Goal: Task Accomplishment & Management: Complete application form

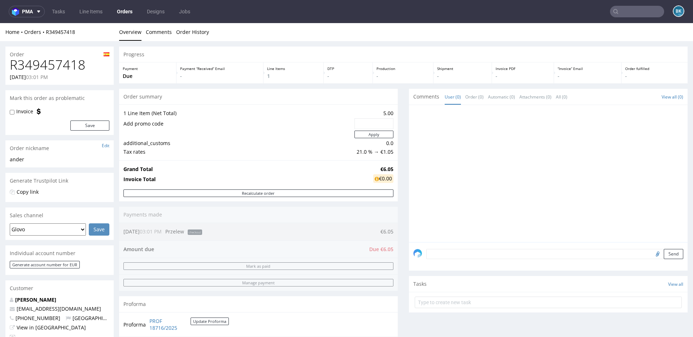
click at [644, 11] on input "text" at bounding box center [637, 12] width 54 height 12
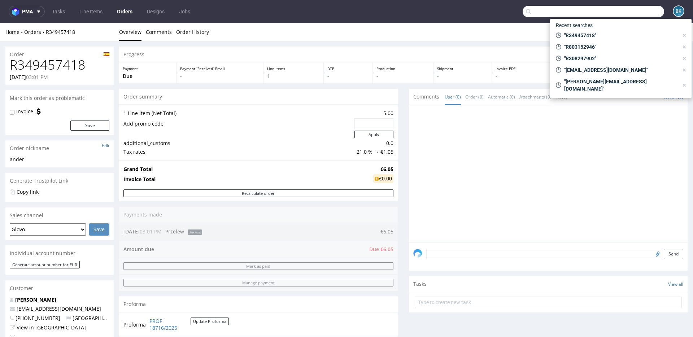
paste input "R243974292"
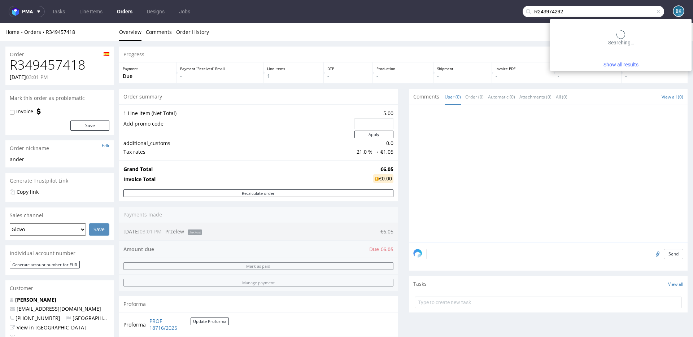
type input "R243974292"
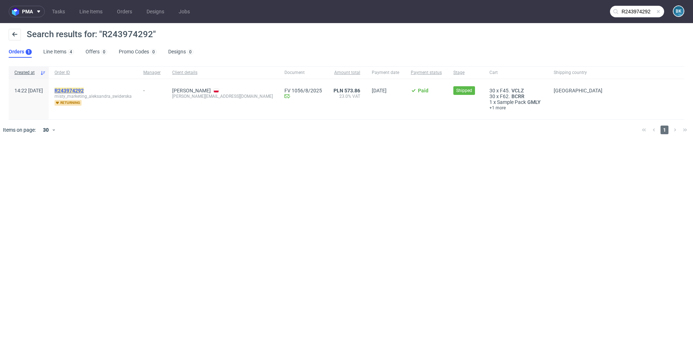
click at [84, 88] on mark "R243974292" at bounding box center [69, 91] width 29 height 6
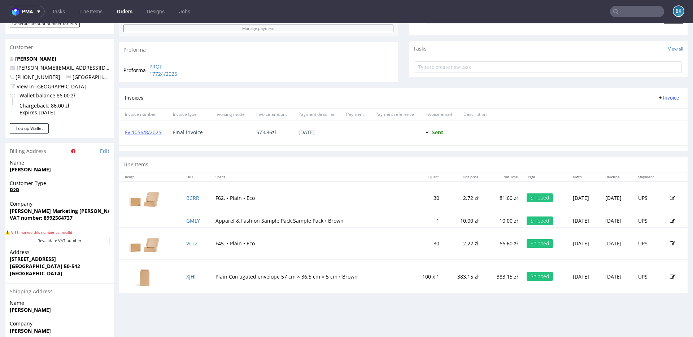
scroll to position [262, 0]
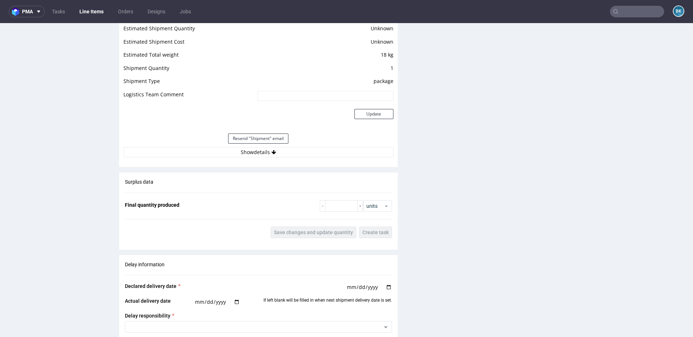
scroll to position [618, 0]
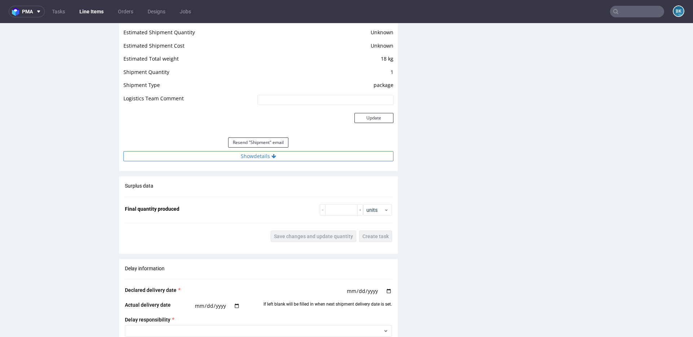
click at [265, 159] on button "Show details" at bounding box center [259, 156] width 270 height 10
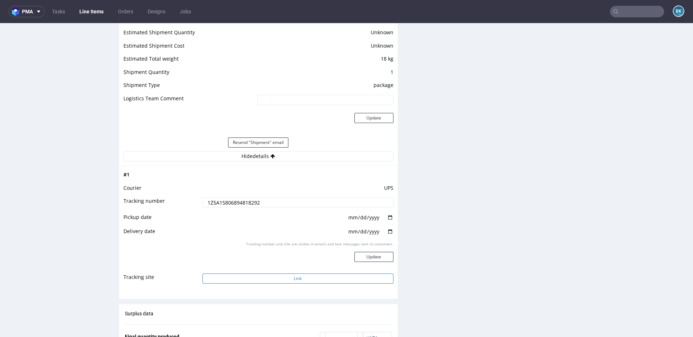
click at [293, 277] on button "Link" at bounding box center [298, 279] width 191 height 10
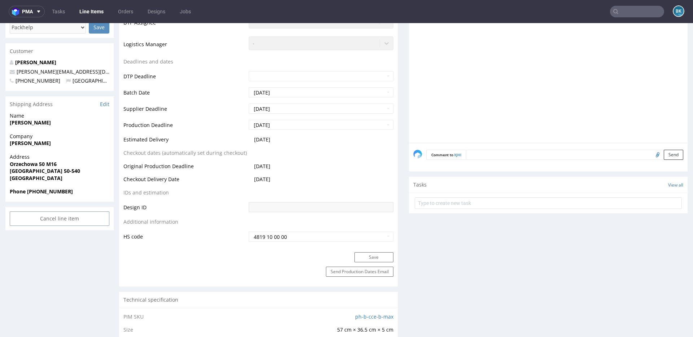
scroll to position [0, 0]
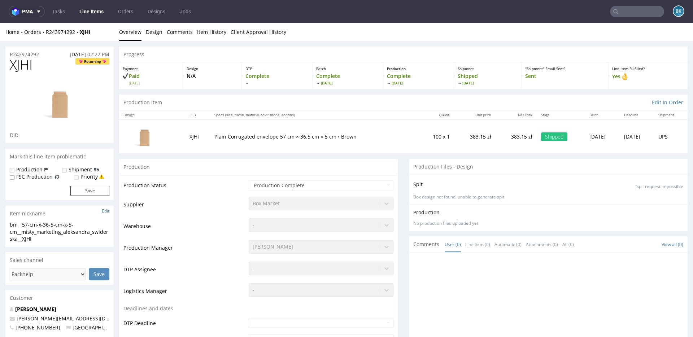
click at [628, 9] on input "text" at bounding box center [637, 12] width 54 height 12
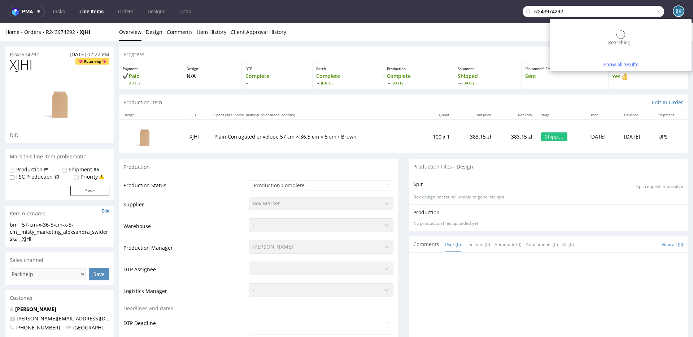
type input "R243974292"
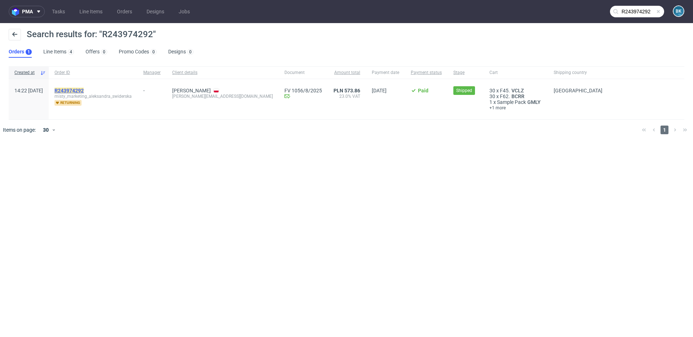
click at [84, 92] on mark "R243974292" at bounding box center [69, 91] width 29 height 6
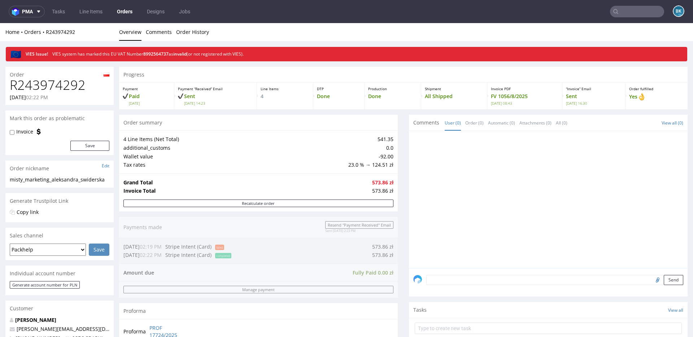
scroll to position [323, 0]
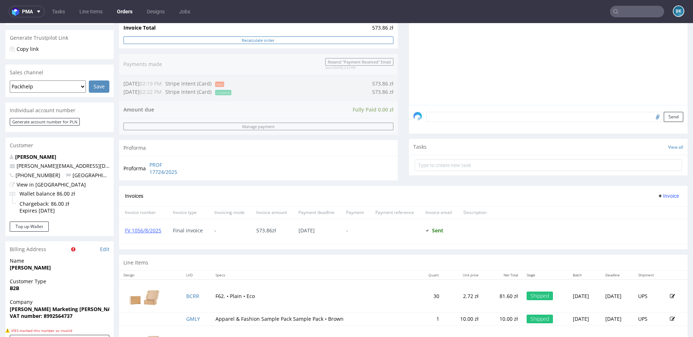
scroll to position [164, 0]
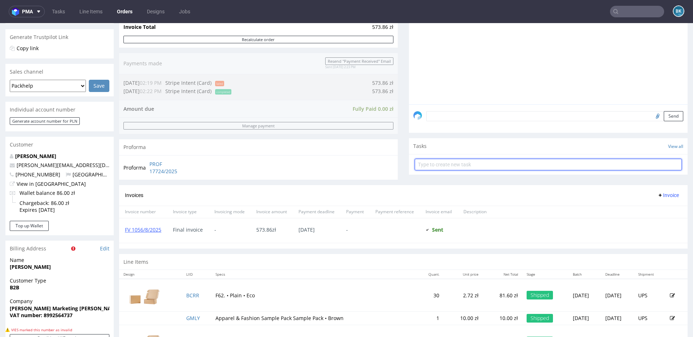
click at [455, 165] on input "text" at bounding box center [548, 165] width 267 height 12
type input "Partial refund"
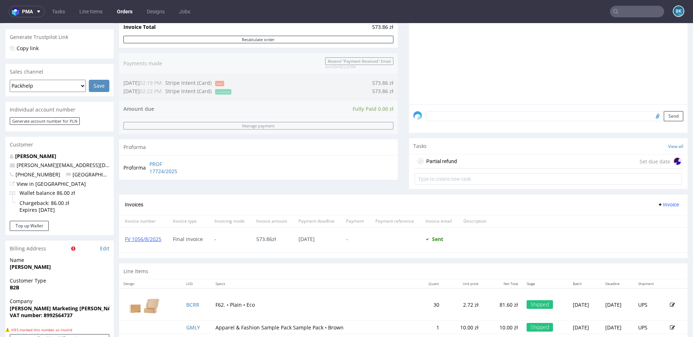
click at [467, 162] on div "Partial refund Set due date" at bounding box center [548, 162] width 267 height 14
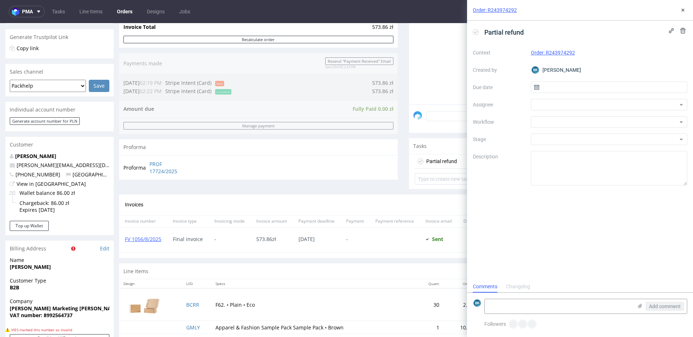
scroll to position [6, 0]
click at [541, 123] on div at bounding box center [609, 122] width 157 height 12
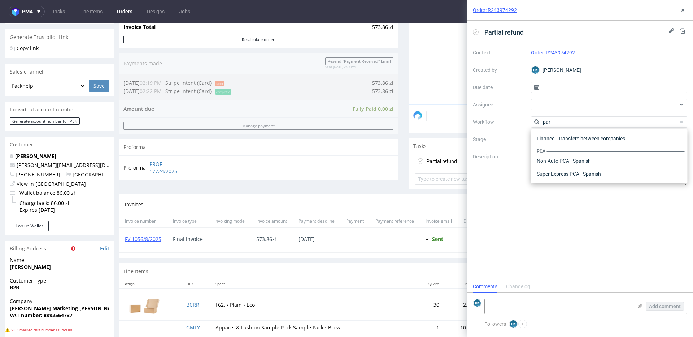
scroll to position [0, 0]
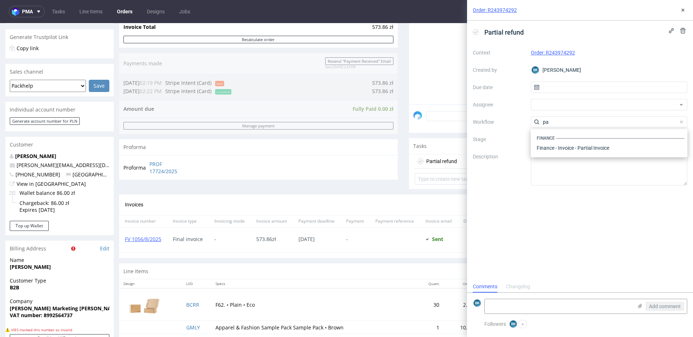
type input "p"
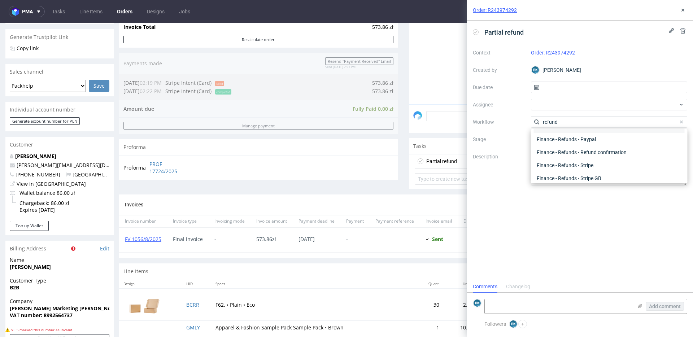
scroll to position [39, 0]
type input "refund"
click at [589, 162] on div "Finance - Refunds - Stripe" at bounding box center [609, 161] width 151 height 13
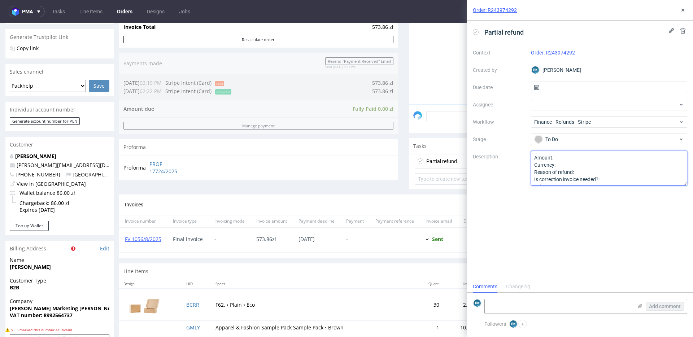
click at [568, 157] on textarea "Amount: Currency: Reason of refund: Is correction invoice needed?: Other:" at bounding box center [609, 168] width 157 height 35
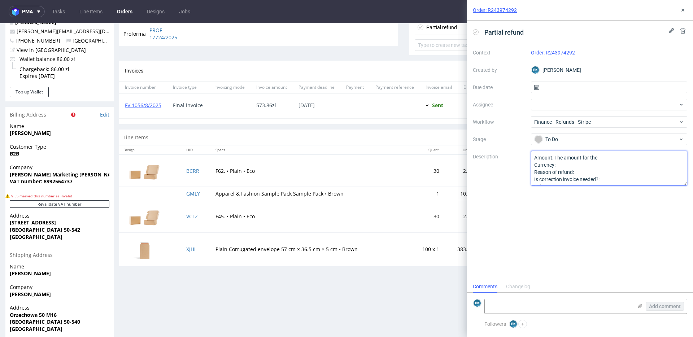
scroll to position [297, 0]
click at [579, 166] on textarea "Amount: Currency: Reason of refund: Is correction invoice needed?: Other:" at bounding box center [609, 168] width 157 height 35
click at [590, 172] on textarea "Amount: Currency: Reason of refund: Is correction invoice needed?: Other:" at bounding box center [609, 168] width 157 height 35
click at [622, 181] on textarea "Amount: Currency: Reason of refund: Is correction invoice needed?: Other:" at bounding box center [609, 168] width 157 height 35
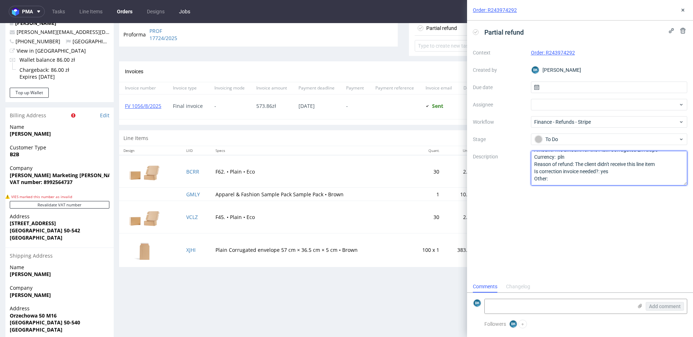
type textarea "Amount: The amount for the Plain Corrugated Envelope Currency: pln Reason of re…"
click at [528, 304] on textarea at bounding box center [559, 306] width 148 height 14
paste textarea "[URL][DOMAIN_NAME]"
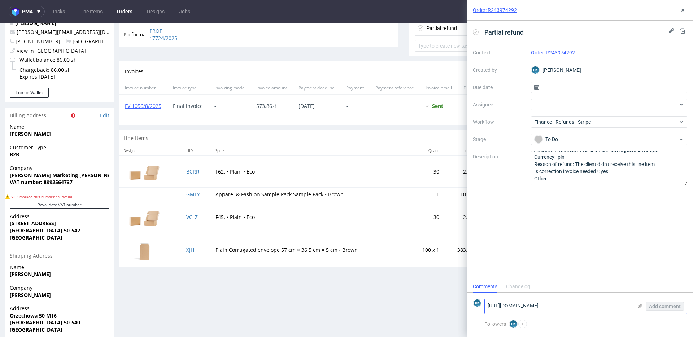
scroll to position [0, 0]
type textarea "[URL][DOMAIN_NAME]"
click at [550, 88] on input "text" at bounding box center [609, 88] width 157 height 12
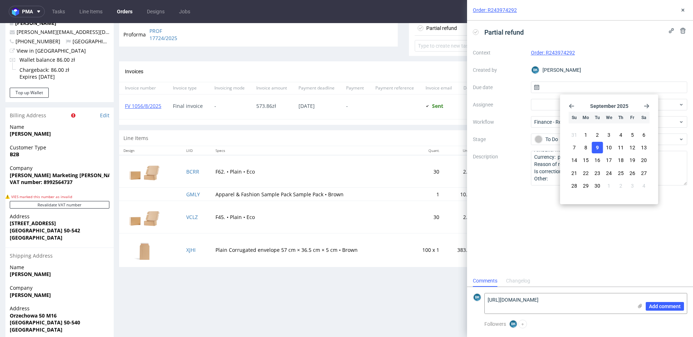
click at [599, 148] on span "9" at bounding box center [597, 147] width 3 height 7
type input "[DATE]"
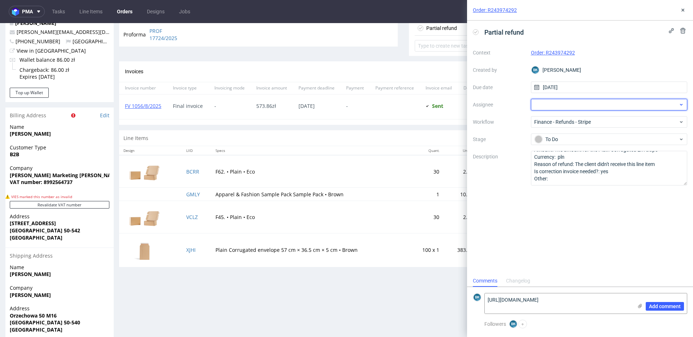
click at [548, 103] on div at bounding box center [609, 105] width 157 height 12
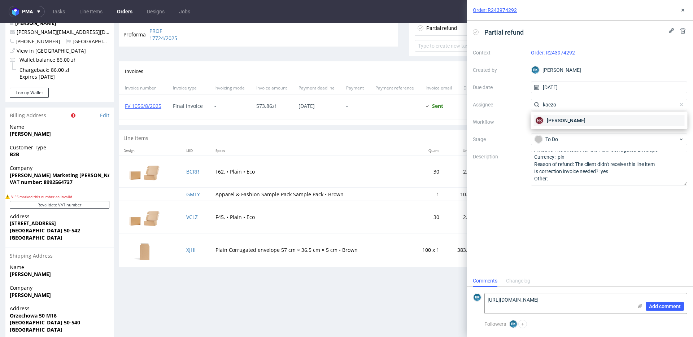
type input "kaczo"
click at [561, 118] on span "[PERSON_NAME]" at bounding box center [566, 120] width 39 height 7
click at [667, 305] on span "Add comment" at bounding box center [665, 306] width 32 height 5
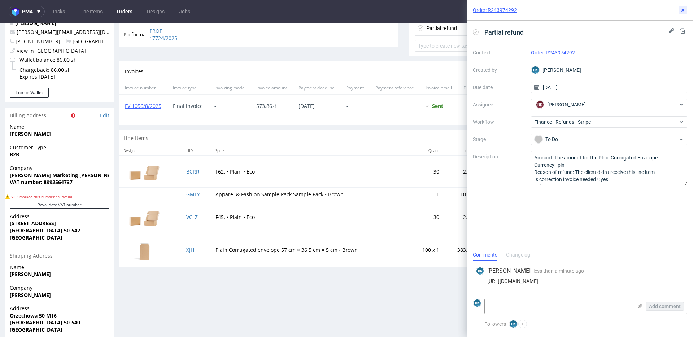
click at [682, 8] on icon at bounding box center [683, 10] width 6 height 6
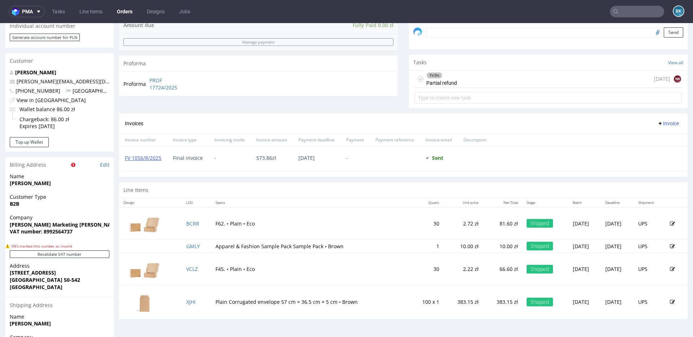
scroll to position [239, 0]
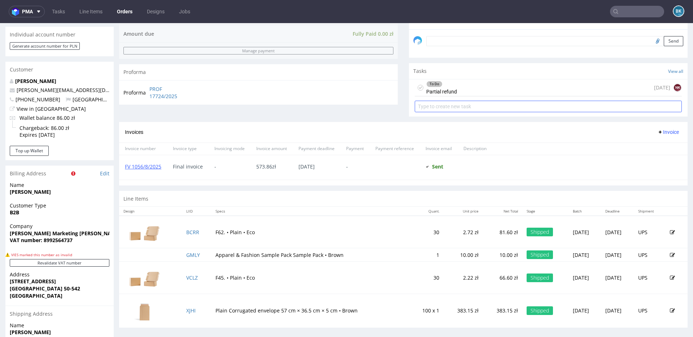
click at [459, 107] on input "text" at bounding box center [548, 107] width 267 height 12
type input "Correction invoice"
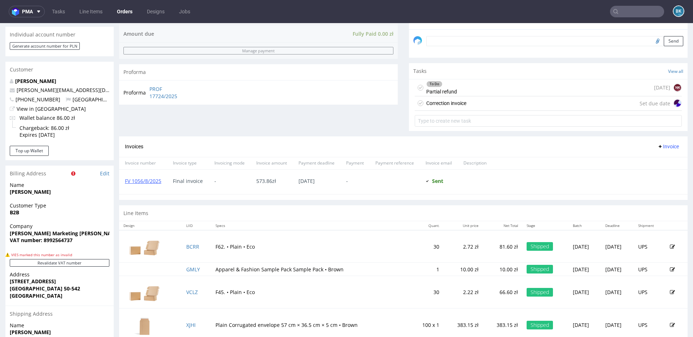
click at [470, 105] on div "Correction invoice Set due date" at bounding box center [548, 103] width 267 height 14
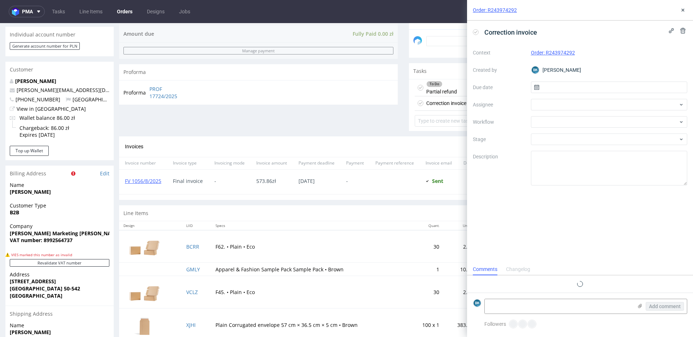
scroll to position [6, 0]
click at [546, 87] on input "text" at bounding box center [609, 88] width 157 height 12
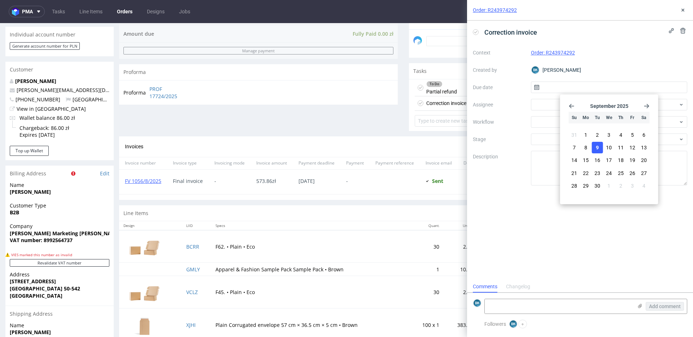
click at [600, 146] on button "9" at bounding box center [597, 148] width 11 height 12
type input "[DATE]"
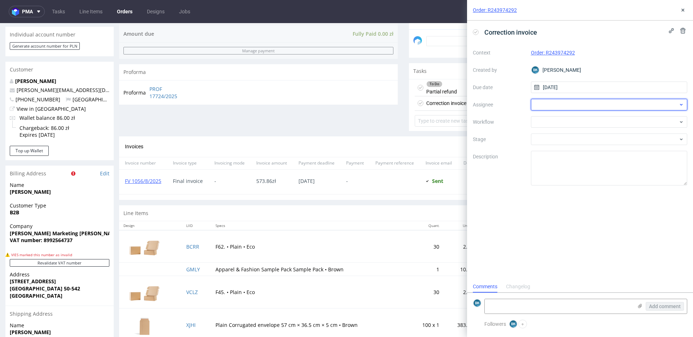
click at [567, 103] on div at bounding box center [609, 105] width 157 height 12
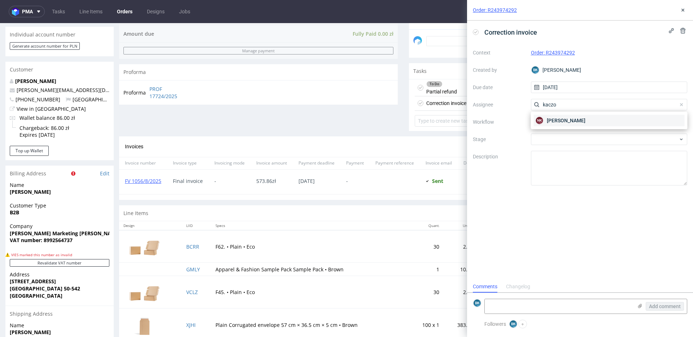
type input "kaczo"
click at [572, 120] on span "[PERSON_NAME]" at bounding box center [566, 120] width 39 height 7
click at [561, 120] on div at bounding box center [609, 122] width 157 height 12
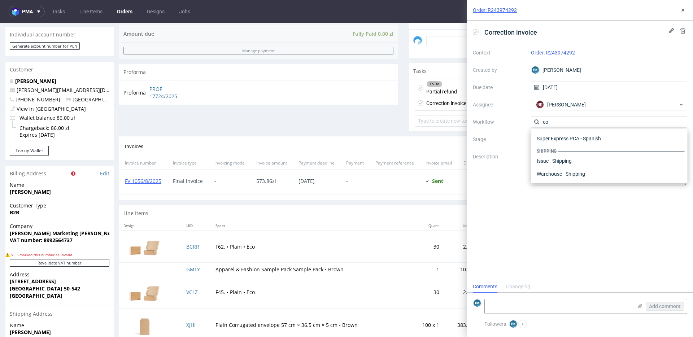
scroll to position [0, 0]
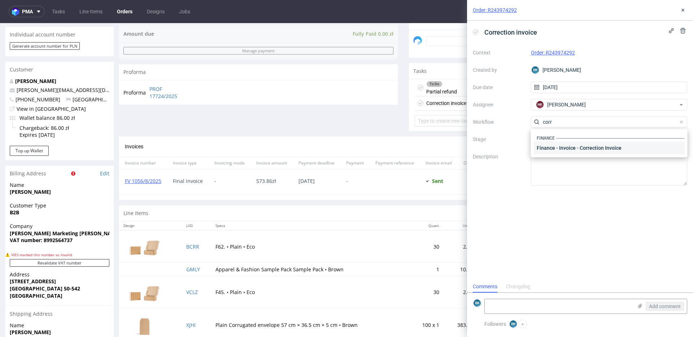
type input "corr"
click at [576, 148] on div "Finance - Invoice - Correction Invoice" at bounding box center [609, 148] width 151 height 13
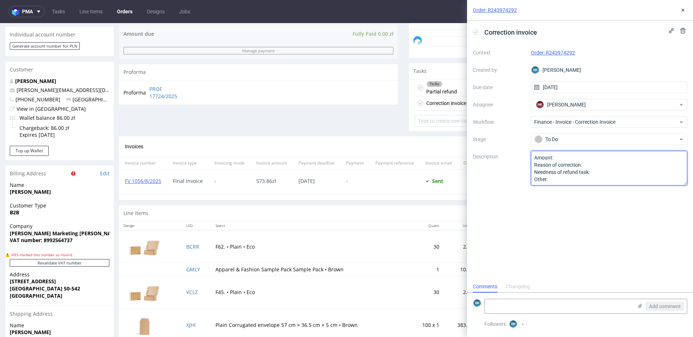
click at [568, 157] on textarea "Amount: Reason of correction: Needness of refund task: Other:" at bounding box center [609, 168] width 157 height 35
click at [596, 163] on textarea "Amount: Reason of correction: Needness of refund task: Other:" at bounding box center [609, 168] width 157 height 35
click at [621, 172] on textarea "Amount: Reason of correction: Needness of refund task: Other:" at bounding box center [609, 168] width 157 height 35
type textarea "Amount: the amount paid for the plain corrugated envelopes Reason of correction…"
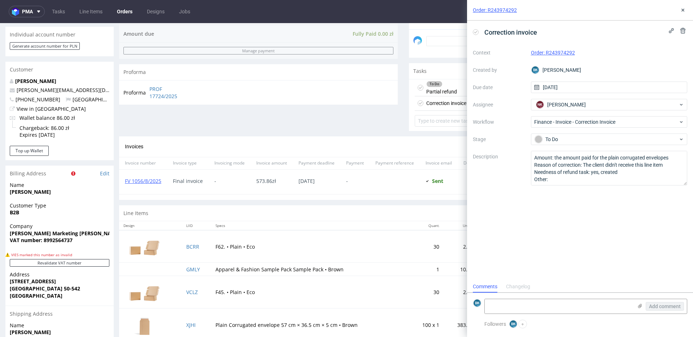
click at [645, 216] on div "Correction invoice Context Order: R243974292 Created by [PERSON_NAME] Due date …" at bounding box center [580, 151] width 226 height 260
click at [685, 9] on icon at bounding box center [683, 10] width 6 height 6
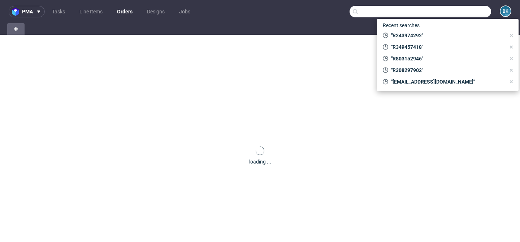
click at [466, 13] on input "text" at bounding box center [421, 12] width 142 height 12
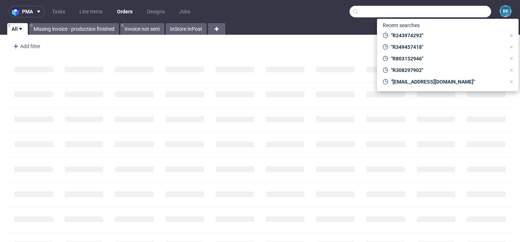
paste input "R243974292"
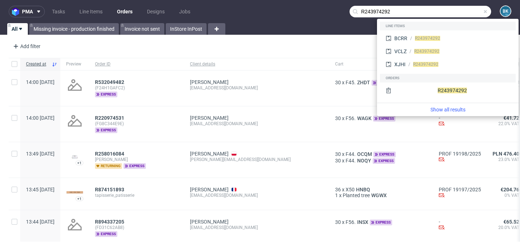
type input "R243974292"
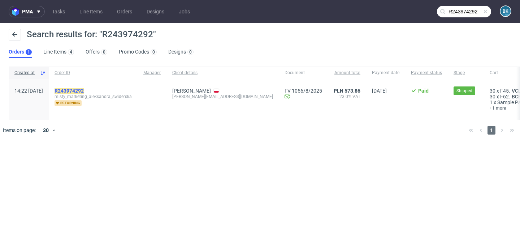
click at [84, 91] on mark "R243974292" at bounding box center [69, 91] width 29 height 6
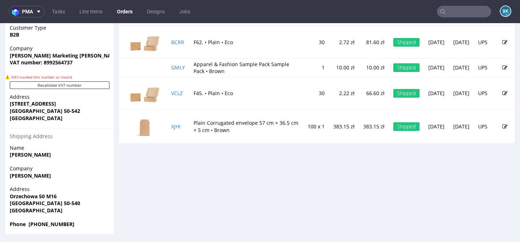
scroll to position [418, 0]
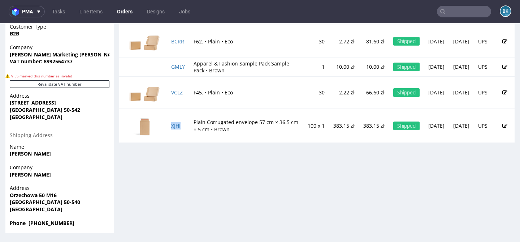
click at [177, 133] on td "XJHI" at bounding box center [178, 126] width 22 height 34
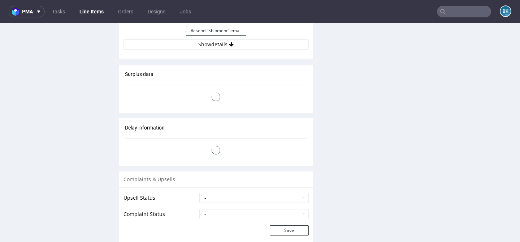
scroll to position [731, 0]
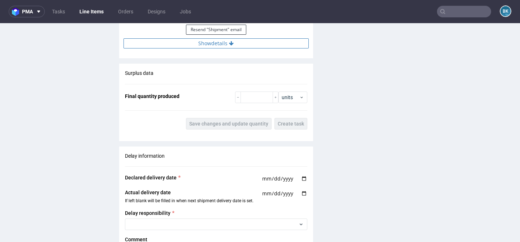
click at [223, 42] on button "Show details" at bounding box center [216, 43] width 185 height 10
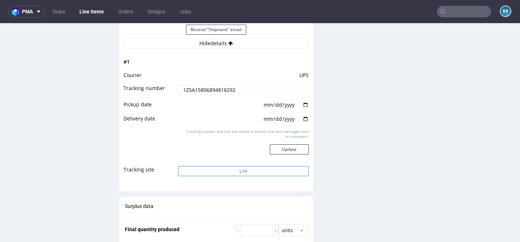
click at [232, 171] on button "Link" at bounding box center [243, 171] width 130 height 10
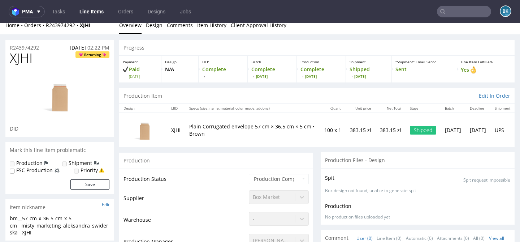
scroll to position [0, 0]
